Goal: Transaction & Acquisition: Purchase product/service

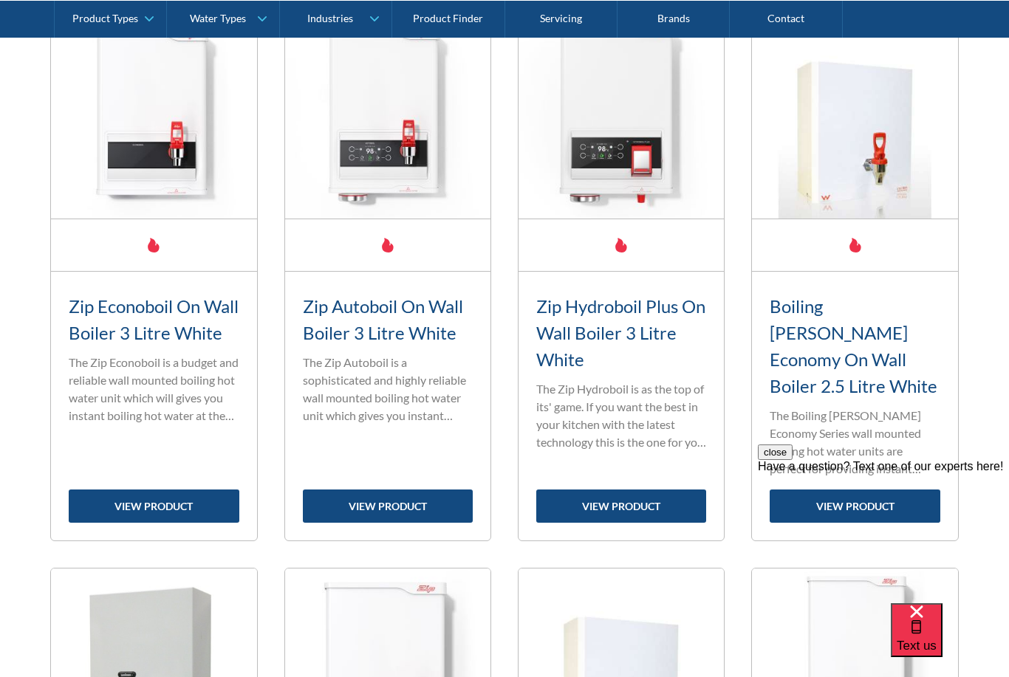
scroll to position [626, 0]
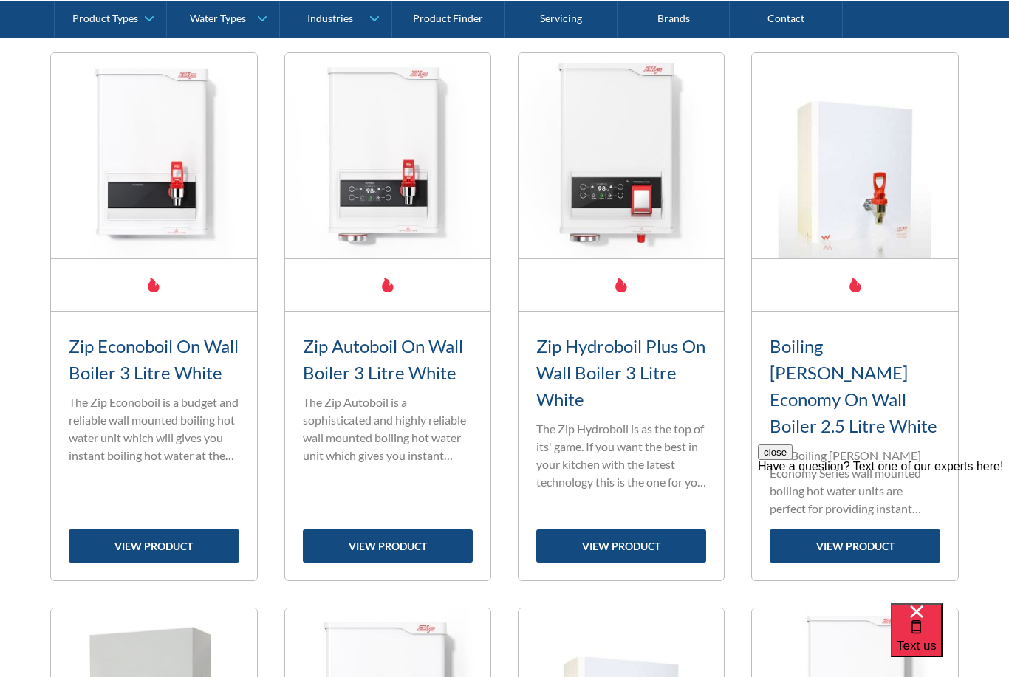
click at [858, 474] on div "close Have a question? Text one of our experts here!" at bounding box center [883, 533] width 251 height 177
click at [865, 466] on div "close Have a question? Text one of our experts here!" at bounding box center [883, 533] width 251 height 177
click at [848, 471] on div "close Have a question? Text one of our experts here!" at bounding box center [883, 533] width 251 height 177
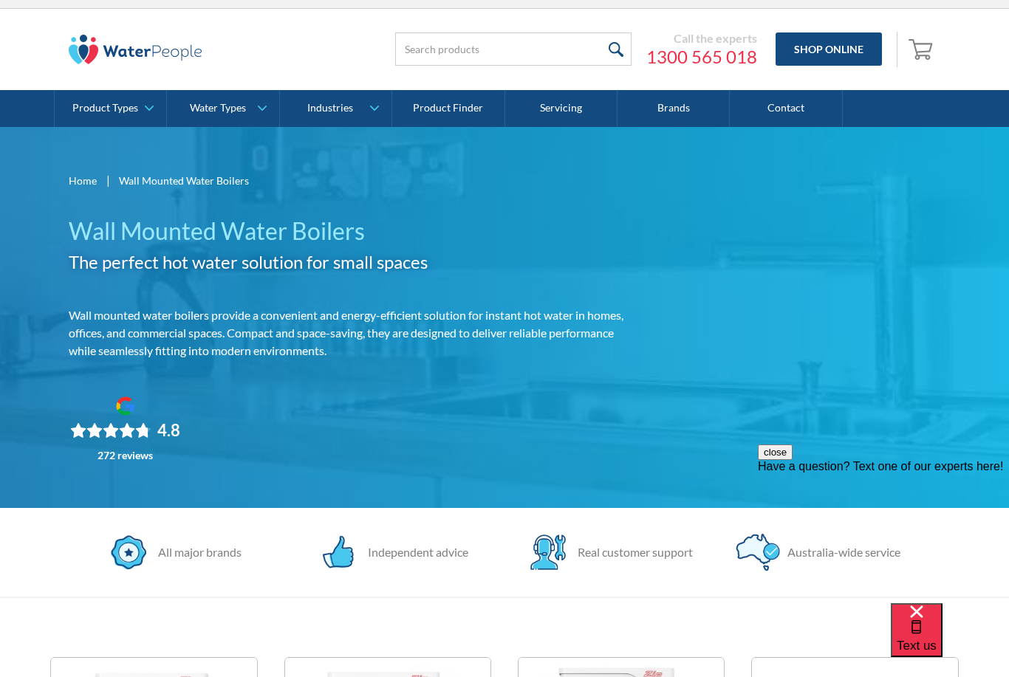
scroll to position [0, 0]
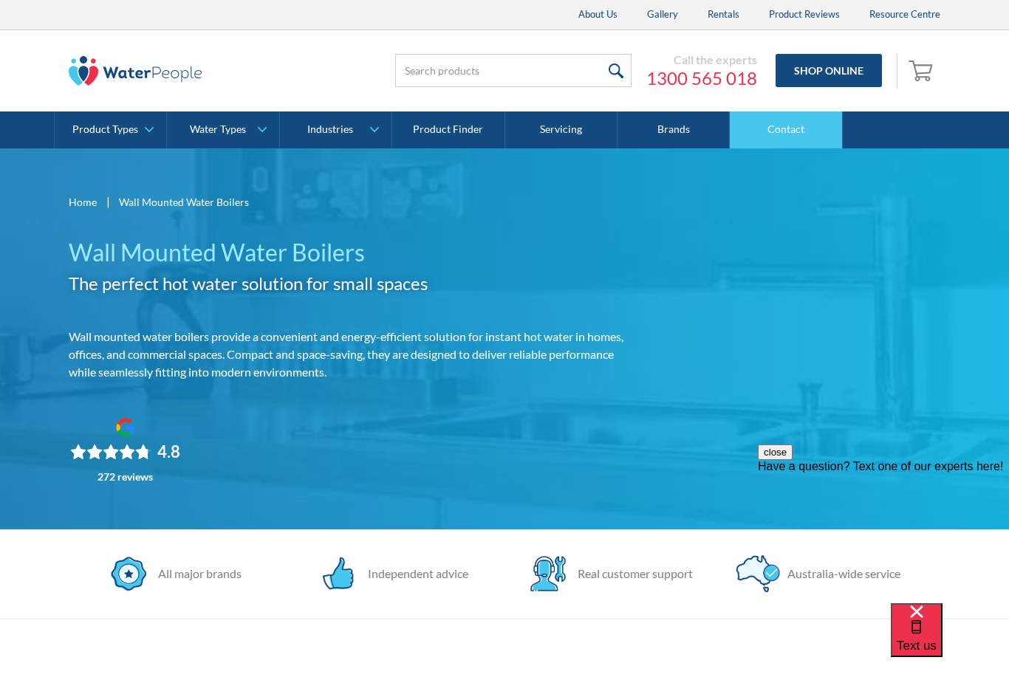
click at [786, 137] on link "Contact" at bounding box center [786, 130] width 112 height 37
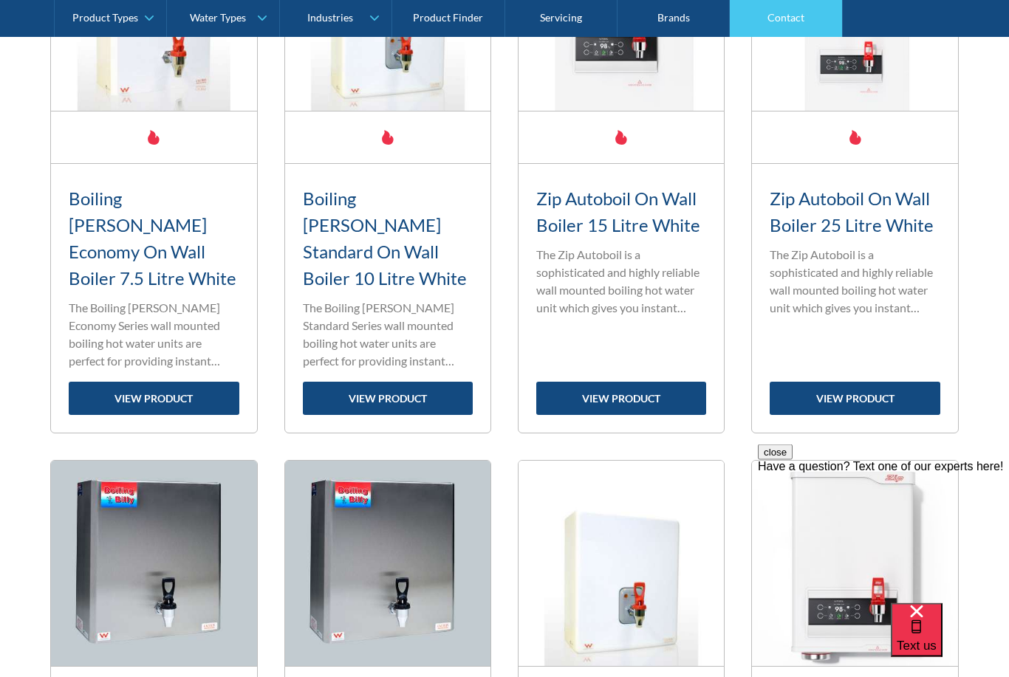
scroll to position [1886, 0]
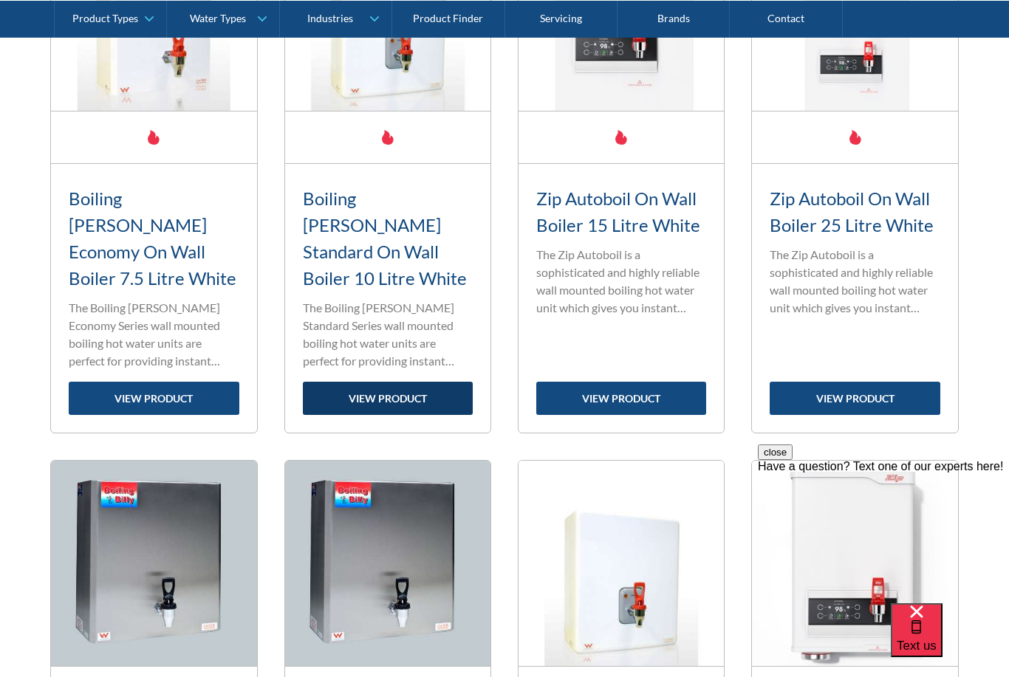
click at [400, 382] on link "view product" at bounding box center [388, 398] width 170 height 33
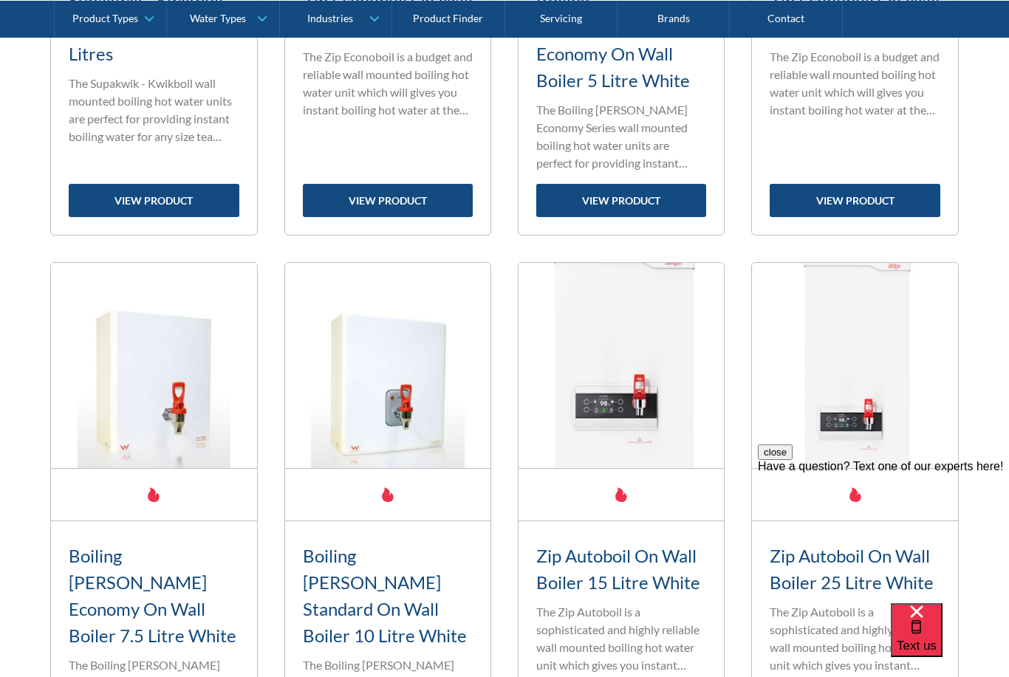
scroll to position [1486, 0]
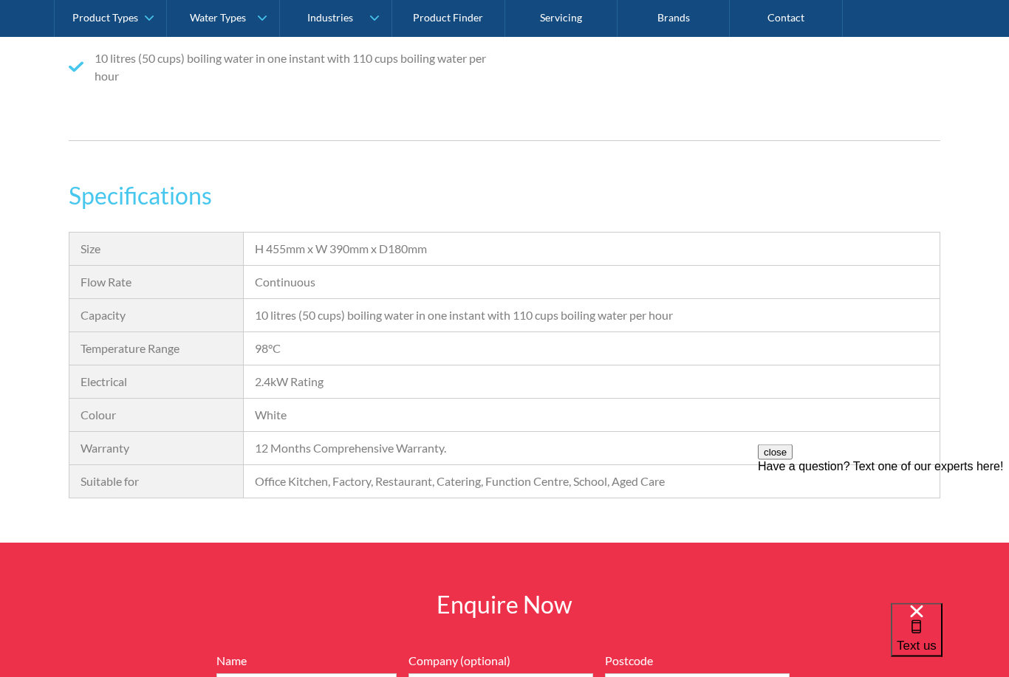
scroll to position [1031, 0]
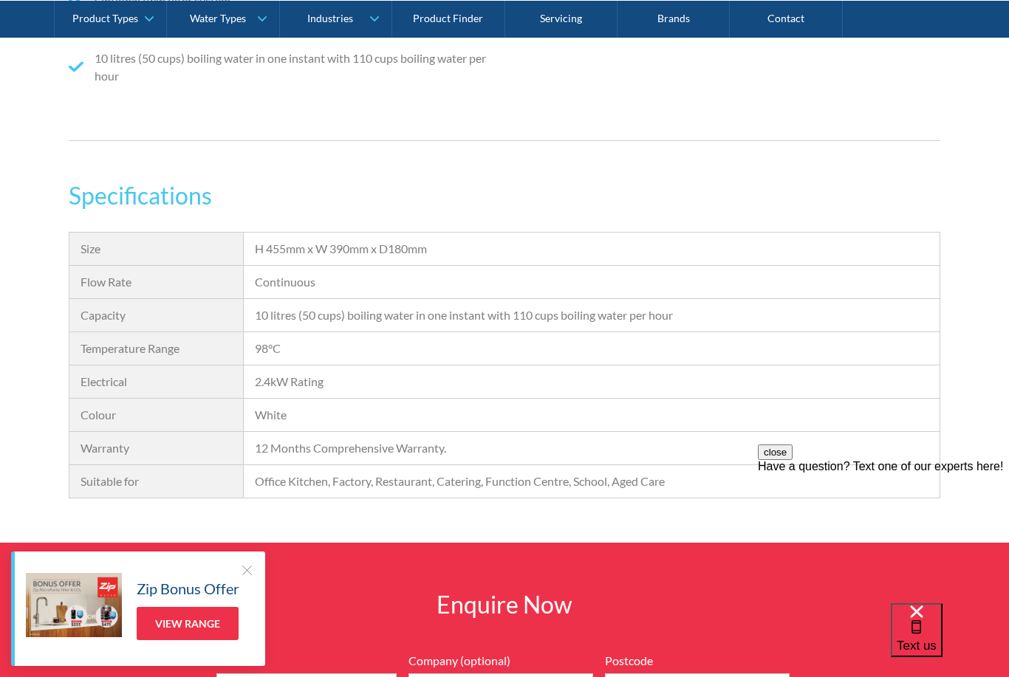
click at [33, 279] on div "Specifications Size H 455mm x W 390mm x D180mm Flow Rate Continuous Capacity 10…" at bounding box center [504, 360] width 1009 height 365
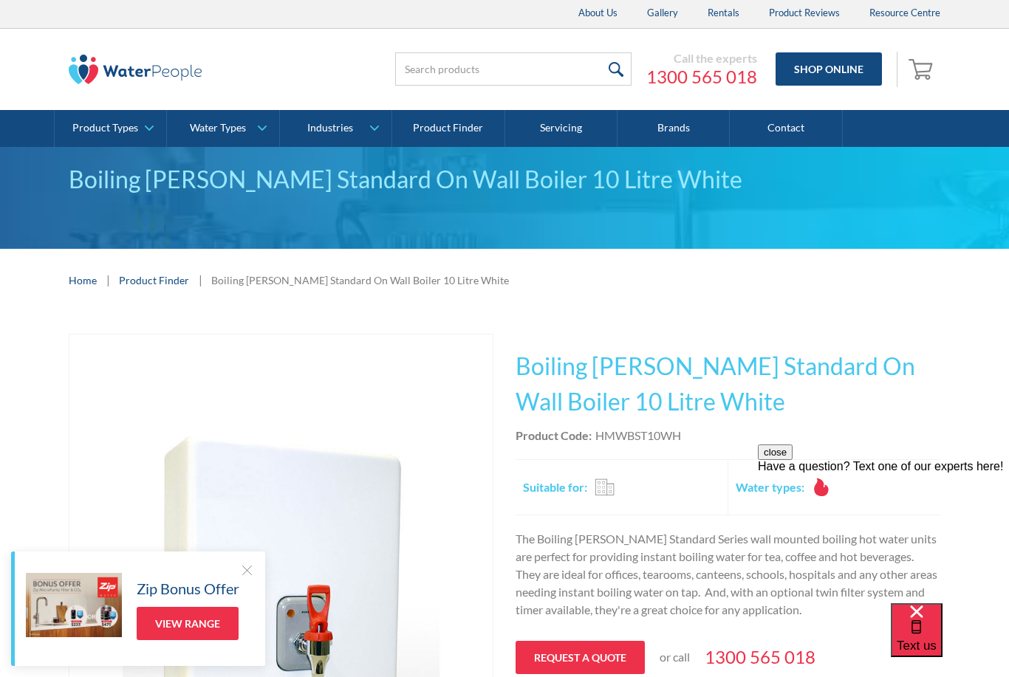
scroll to position [0, 0]
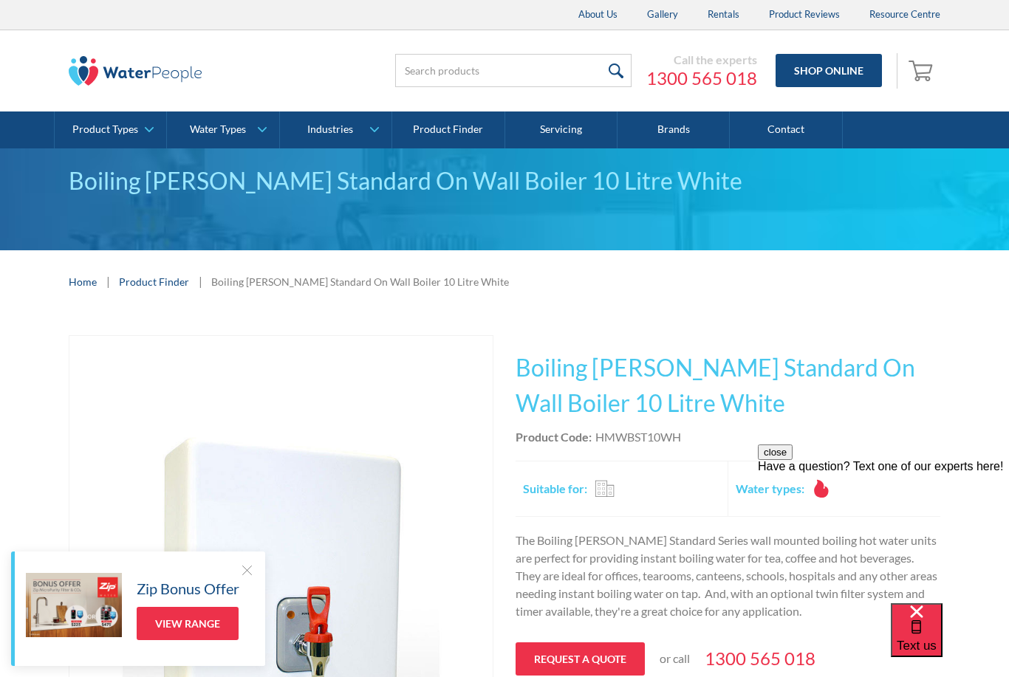
click at [263, 589] on div "Zip Bonus Offer View Range" at bounding box center [138, 609] width 254 height 115
click at [254, 575] on div at bounding box center [246, 570] width 15 height 15
